Goal: Find specific page/section: Find specific page/section

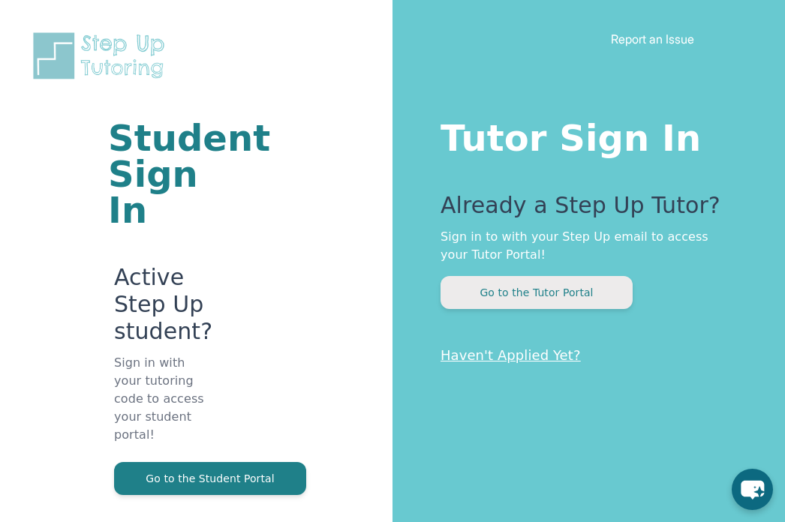
click at [539, 295] on button "Go to the Tutor Portal" at bounding box center [536, 292] width 192 height 33
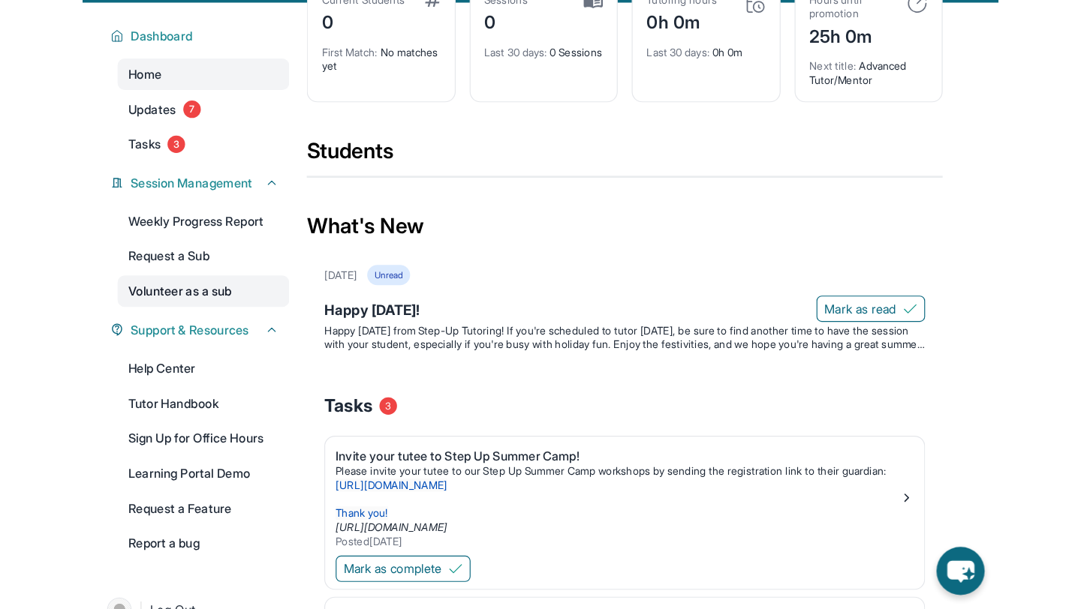
scroll to position [99, 0]
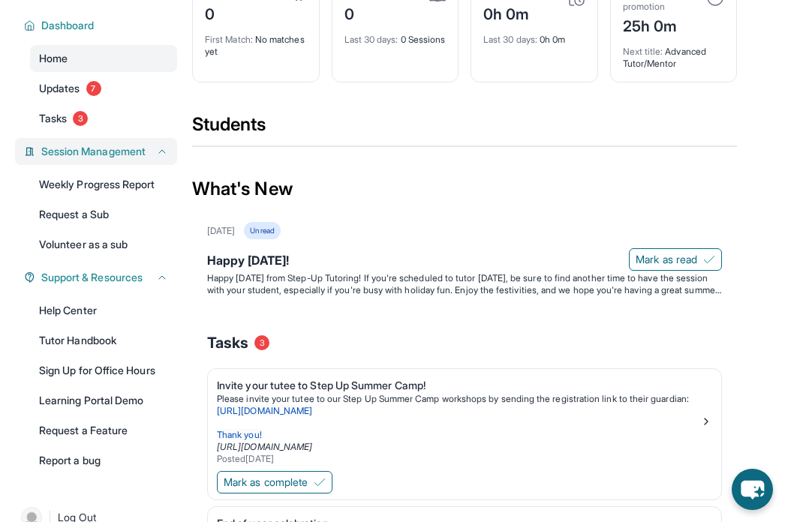
click at [152, 158] on button "Session Management" at bounding box center [101, 151] width 133 height 15
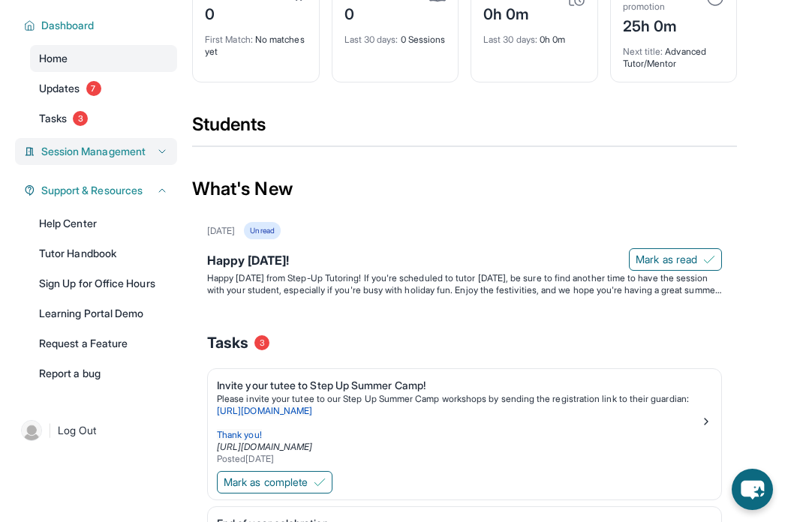
click at [152, 158] on button "Session Management" at bounding box center [101, 151] width 133 height 15
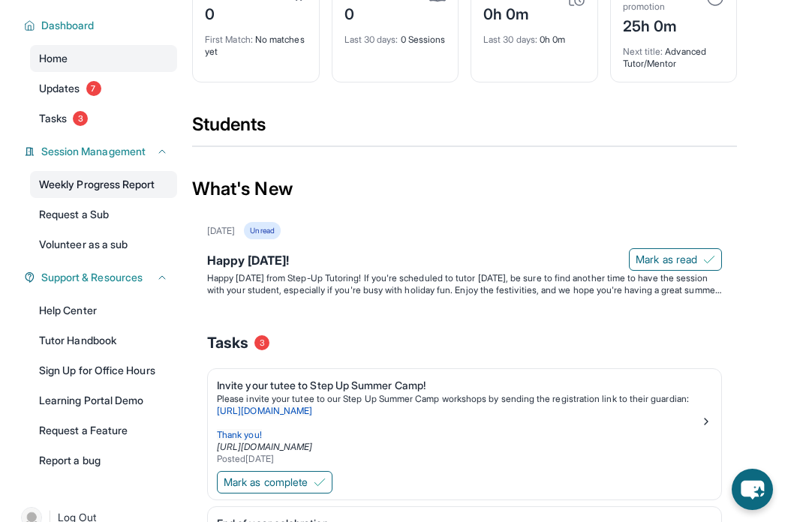
click at [144, 186] on link "Weekly Progress Report" at bounding box center [103, 184] width 147 height 27
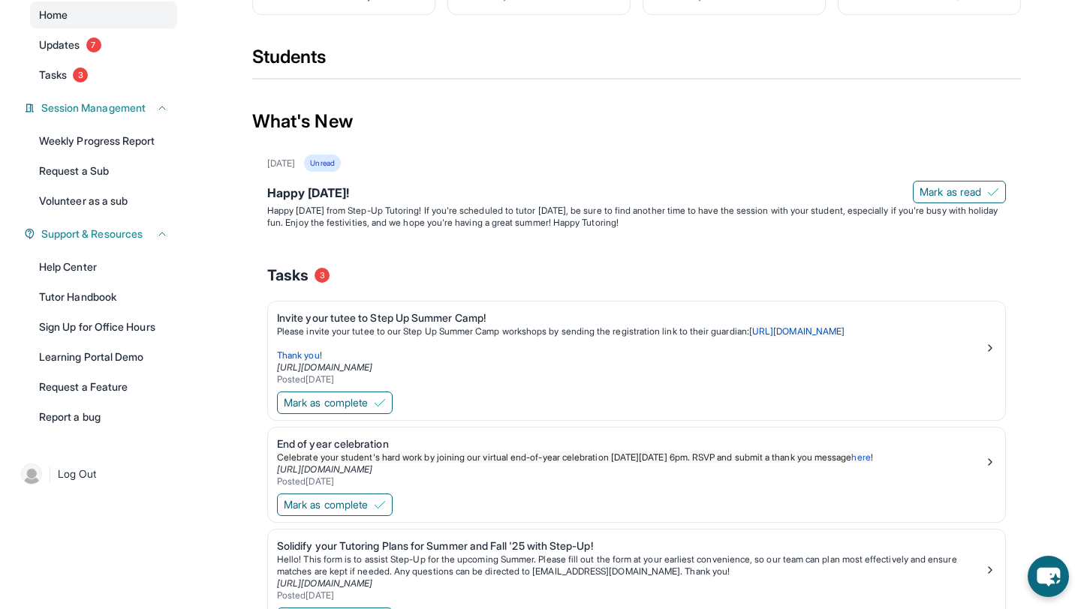
scroll to position [0, 0]
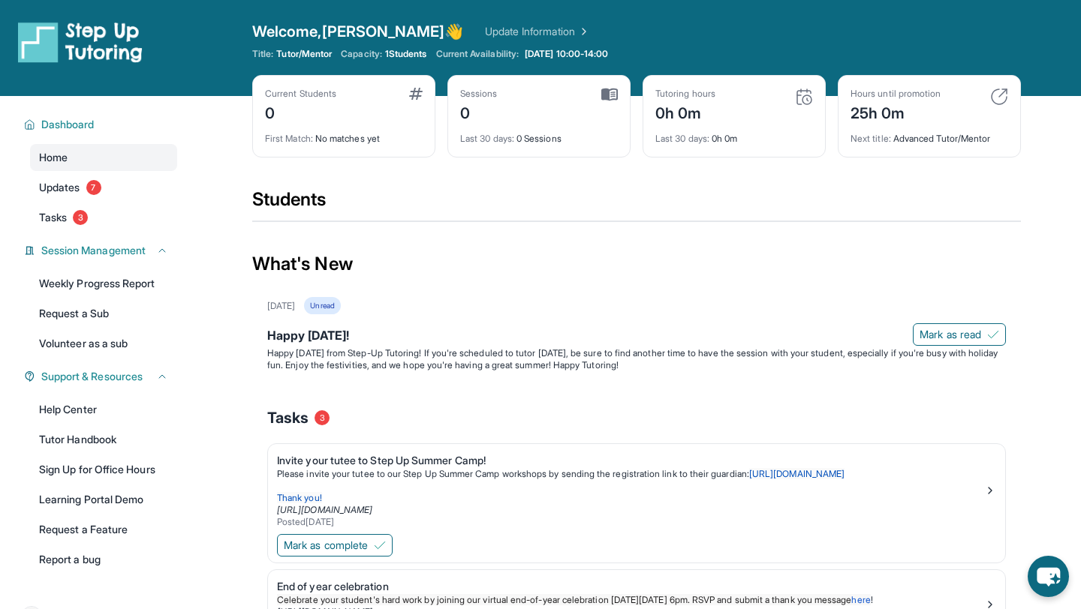
click at [485, 32] on link "Update Information" at bounding box center [537, 31] width 105 height 15
click at [80, 129] on span "Dashboard" at bounding box center [67, 124] width 53 height 15
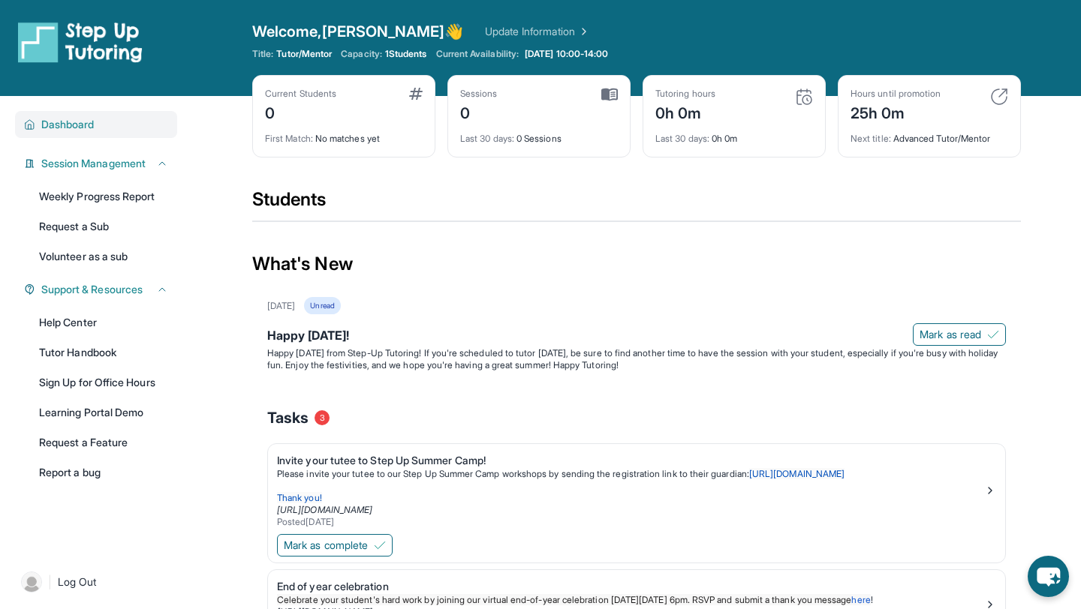
click at [85, 124] on span "Dashboard" at bounding box center [67, 124] width 53 height 15
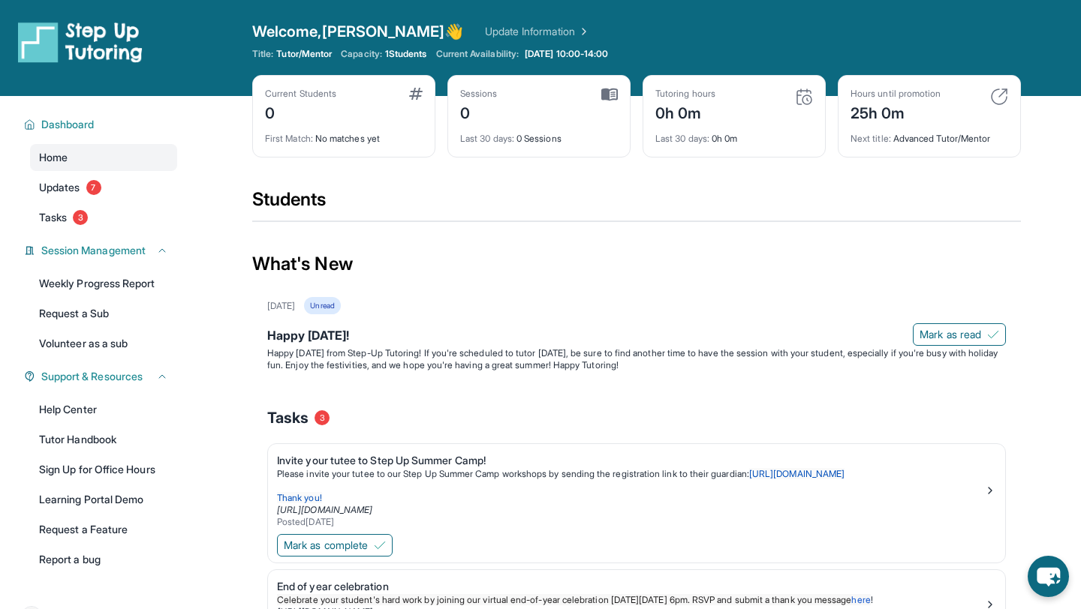
click at [35, 117] on button "Dashboard" at bounding box center [101, 124] width 133 height 15
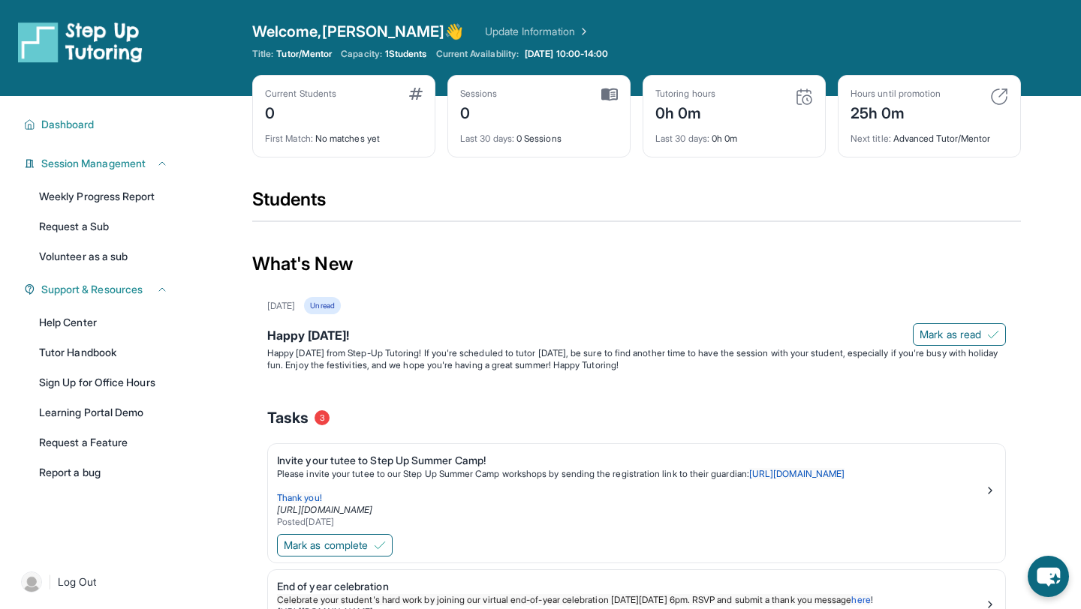
click at [35, 117] on button "Dashboard" at bounding box center [101, 124] width 133 height 15
